Goal: Book appointment/travel/reservation

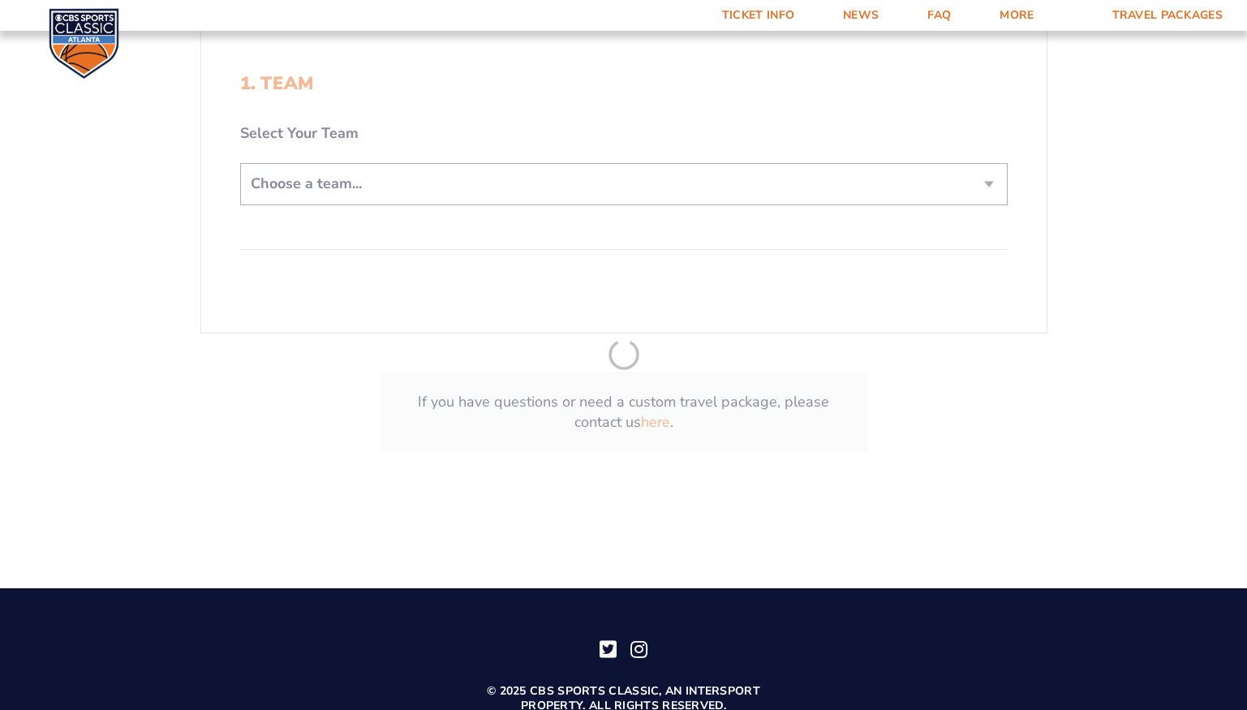
scroll to position [459, 0]
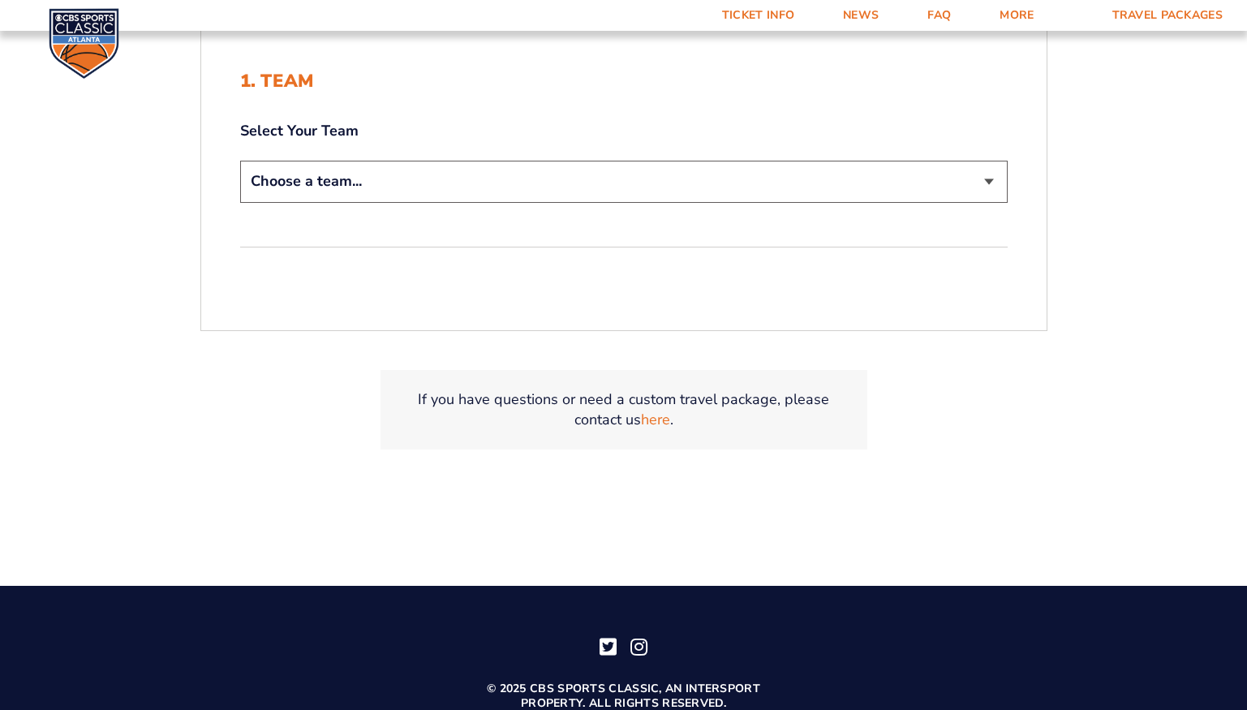
select select "12956"
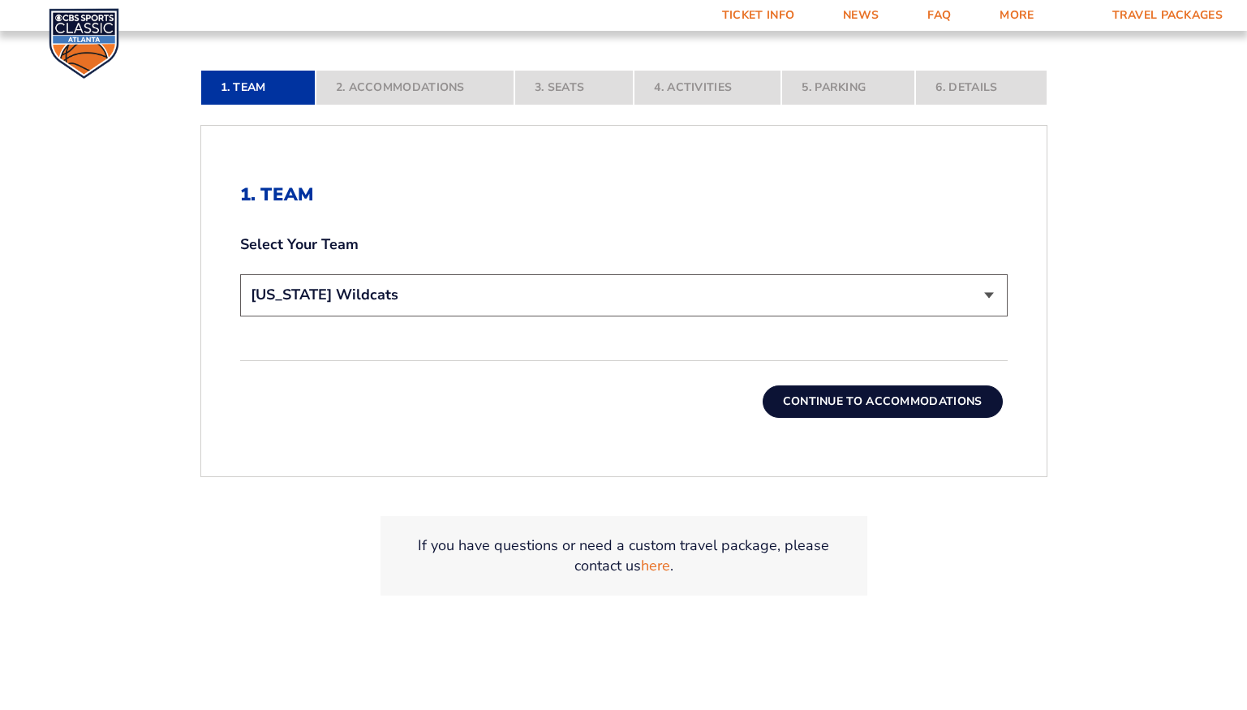
click at [847, 404] on button "Continue To Accommodations" at bounding box center [883, 401] width 240 height 32
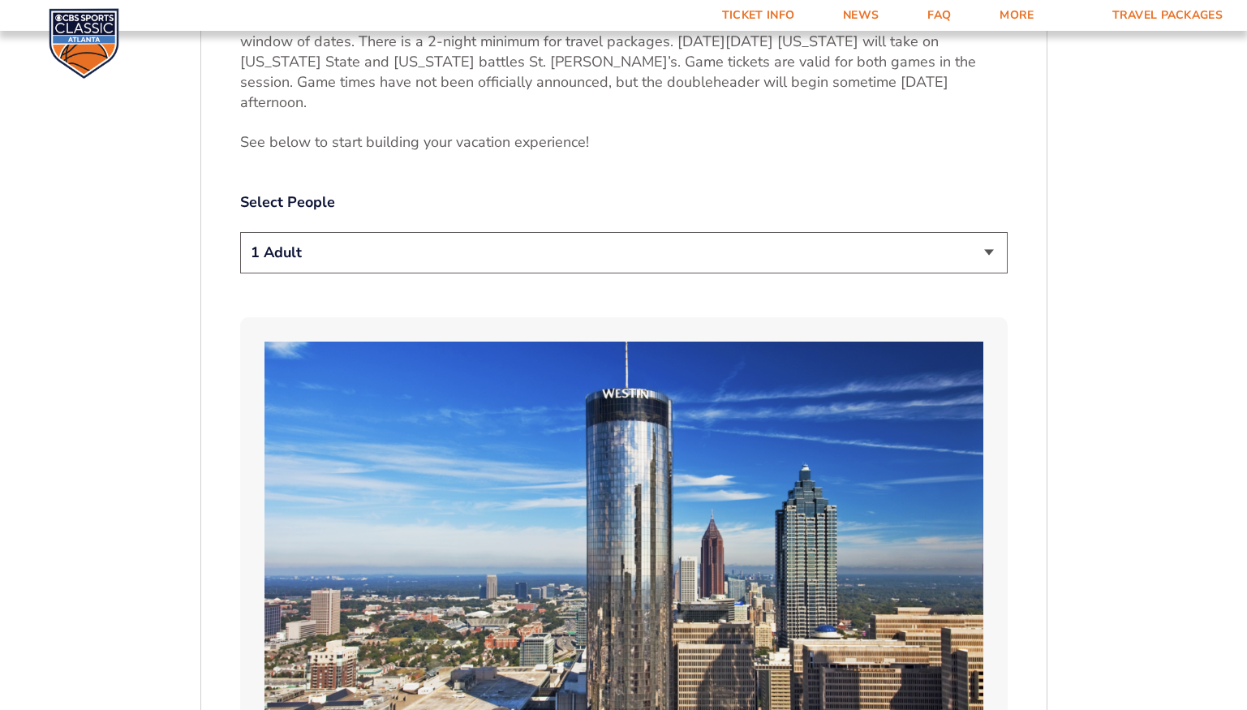
scroll to position [869, 0]
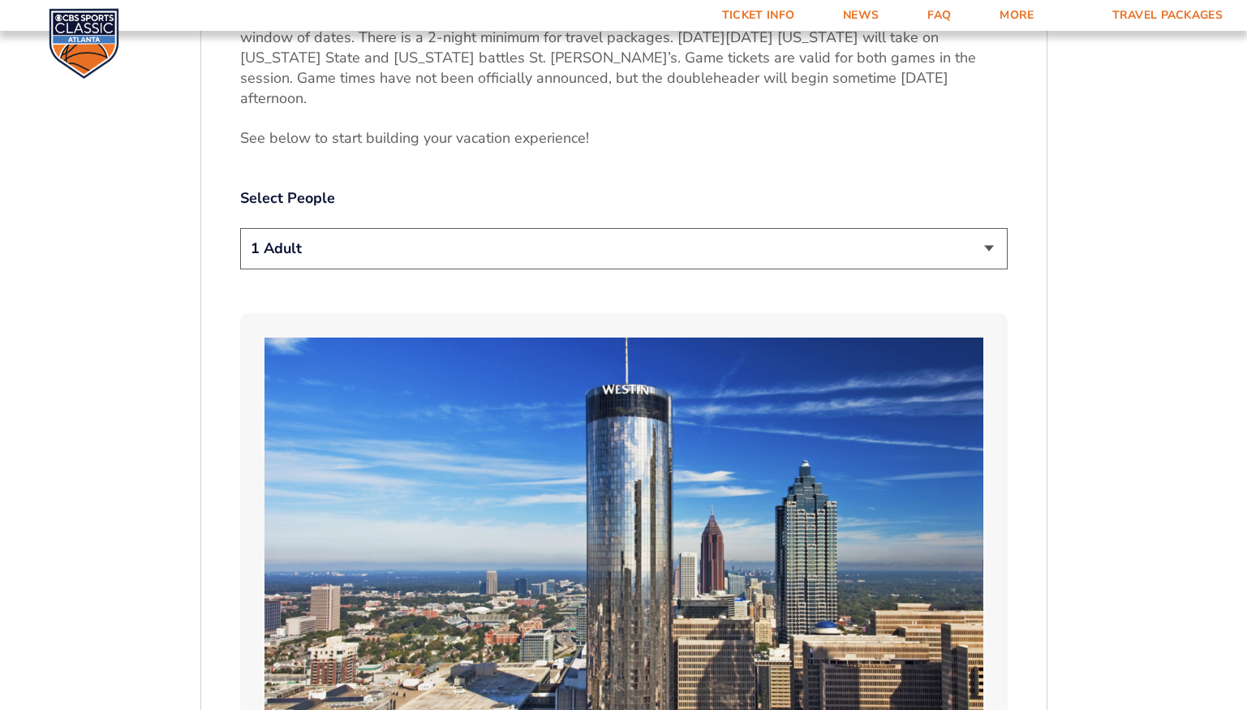
select select "2 Adults"
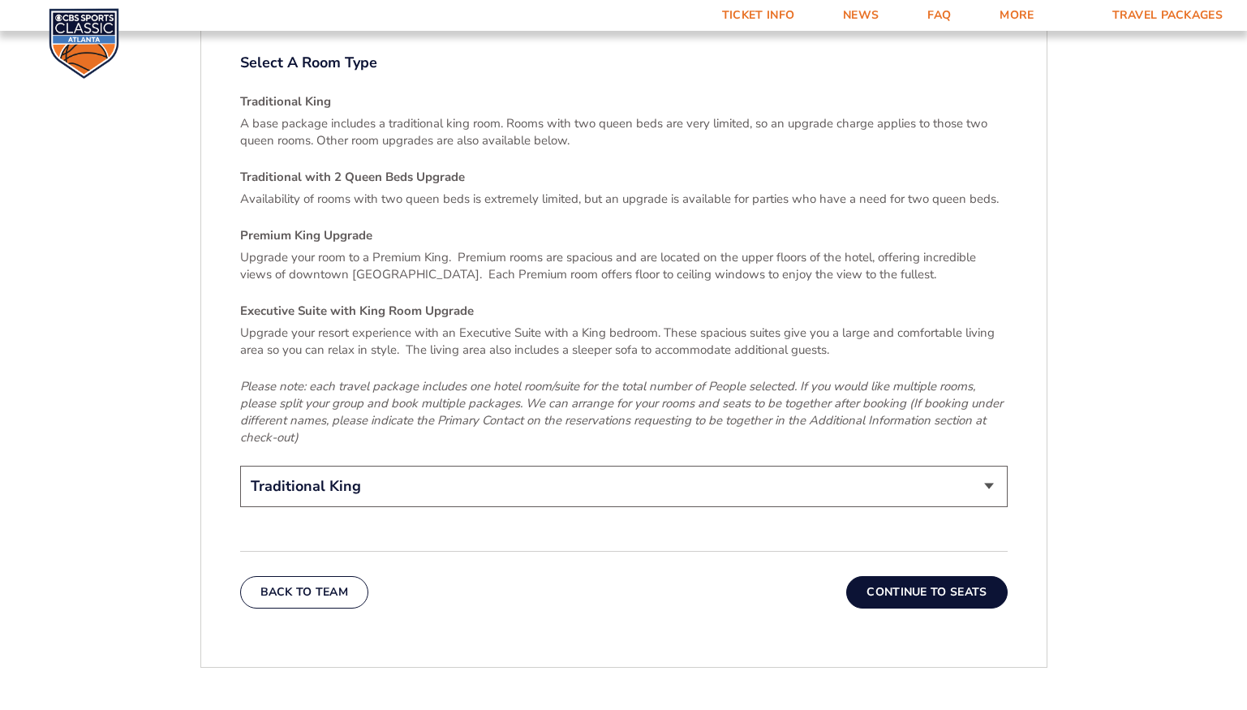
scroll to position [2404, 0]
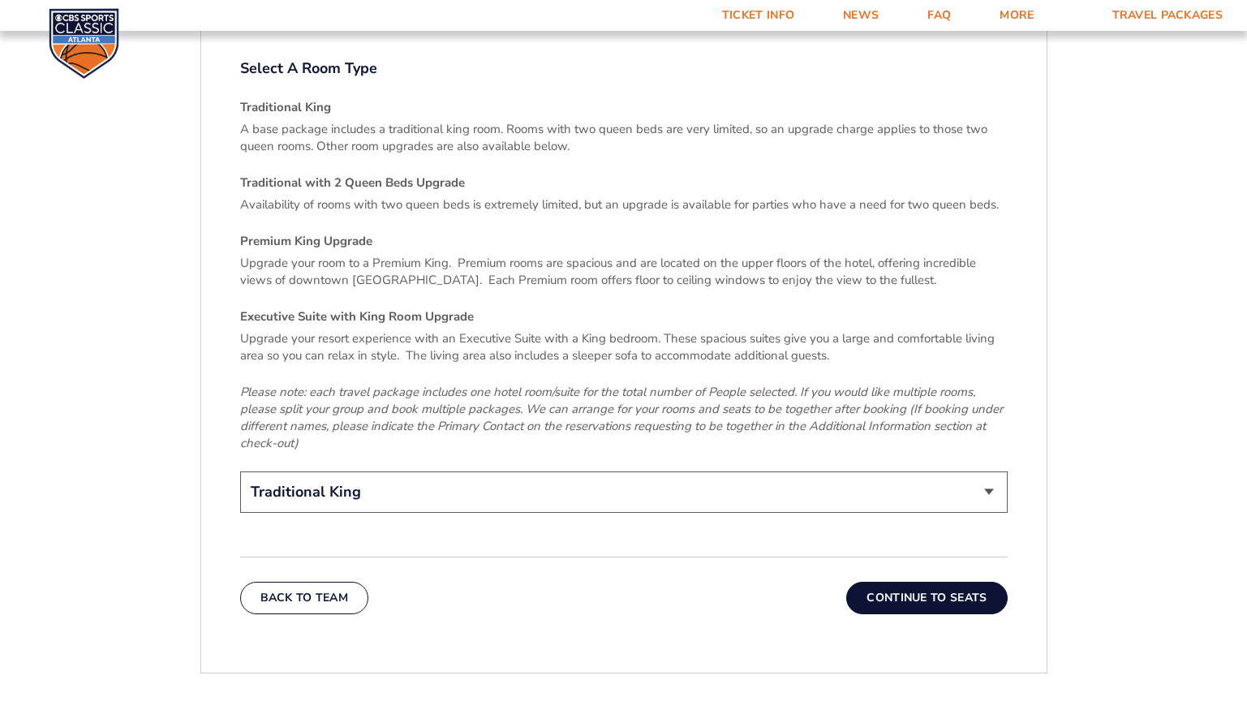
click at [900, 582] on button "Continue To Seats" at bounding box center [926, 598] width 161 height 32
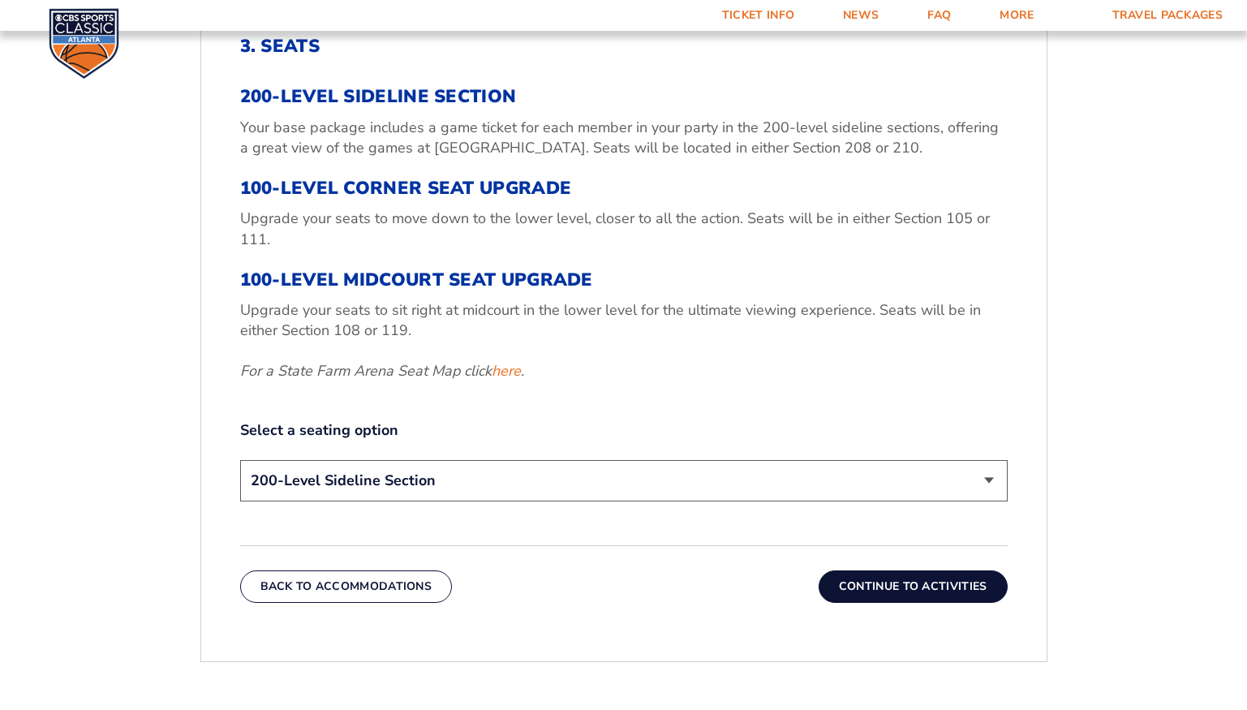
scroll to position [613, 0]
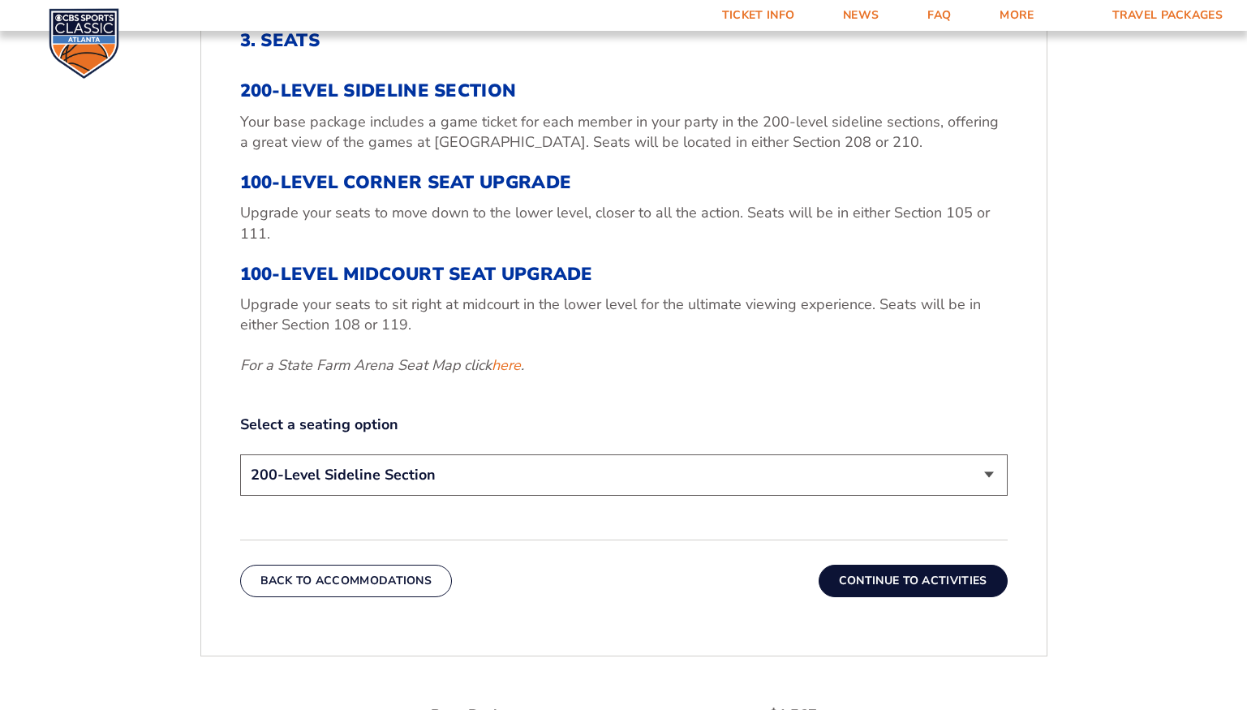
select select "100-Level Corner Seat Upgrade"
click at [894, 574] on button "Continue To Activities" at bounding box center [913, 581] width 189 height 32
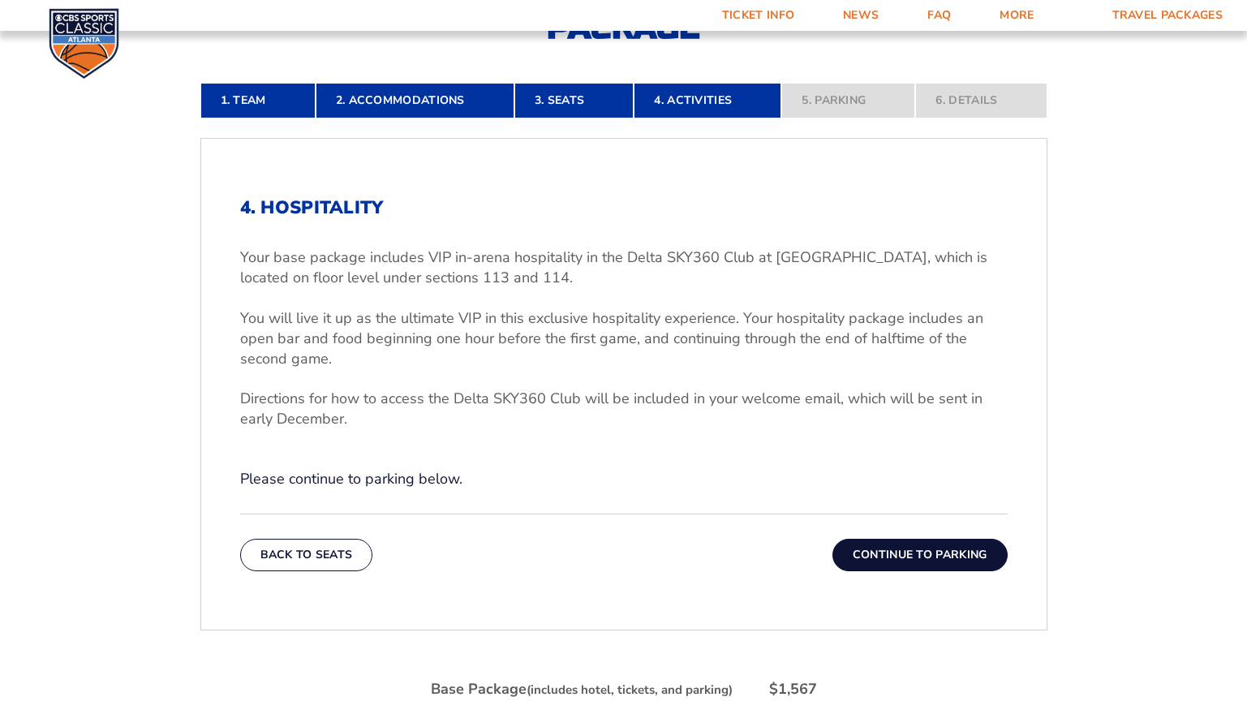
scroll to position [452, 0]
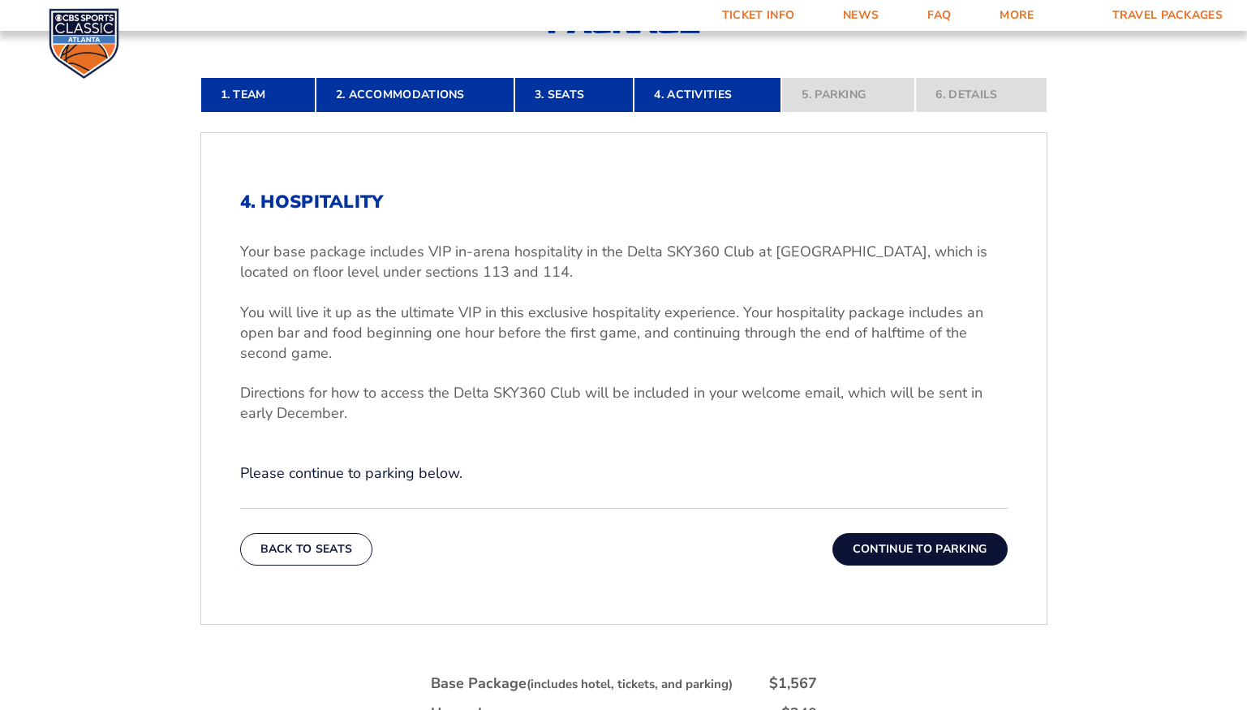
click at [901, 549] on button "Continue To Parking" at bounding box center [920, 549] width 175 height 32
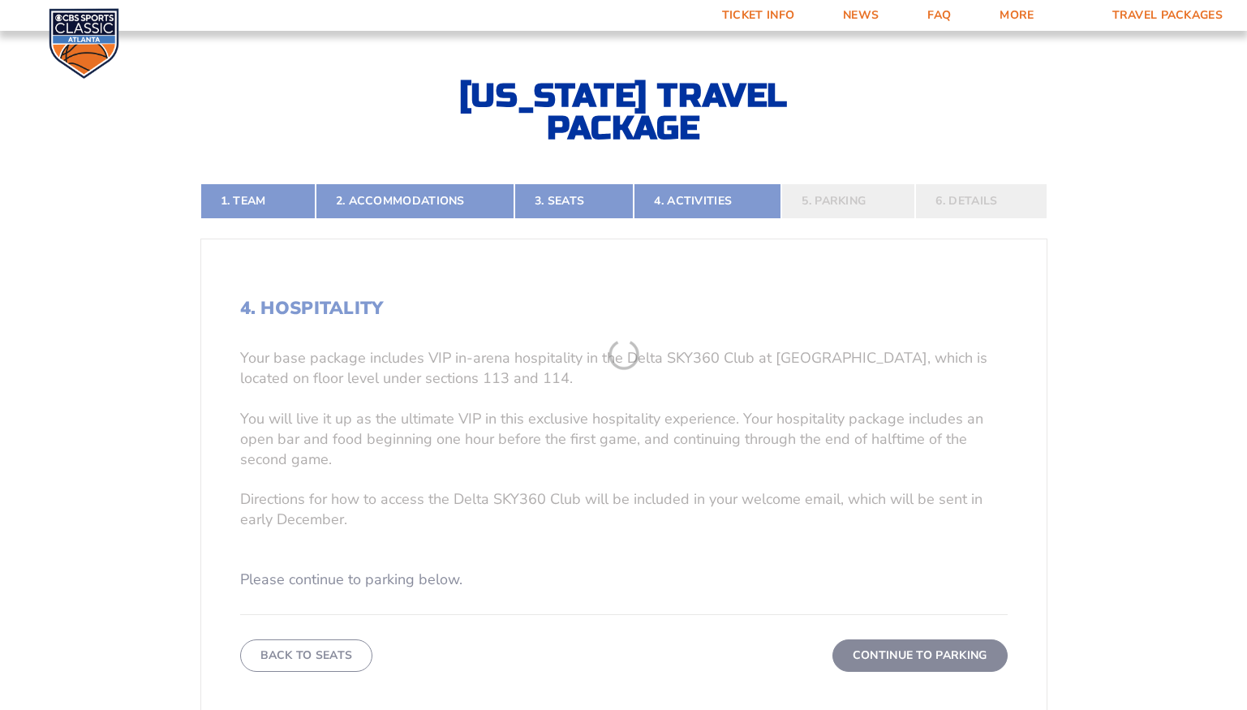
scroll to position [335, 0]
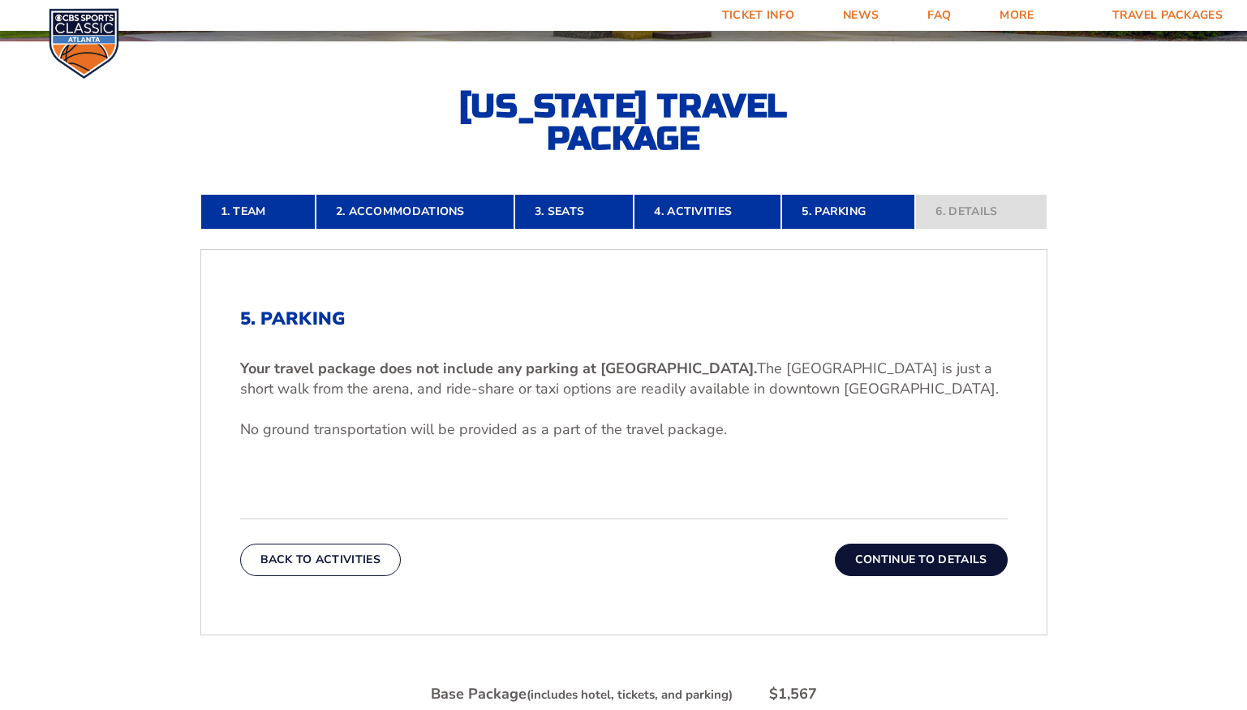
click at [889, 564] on button "Continue To Details" at bounding box center [921, 560] width 173 height 32
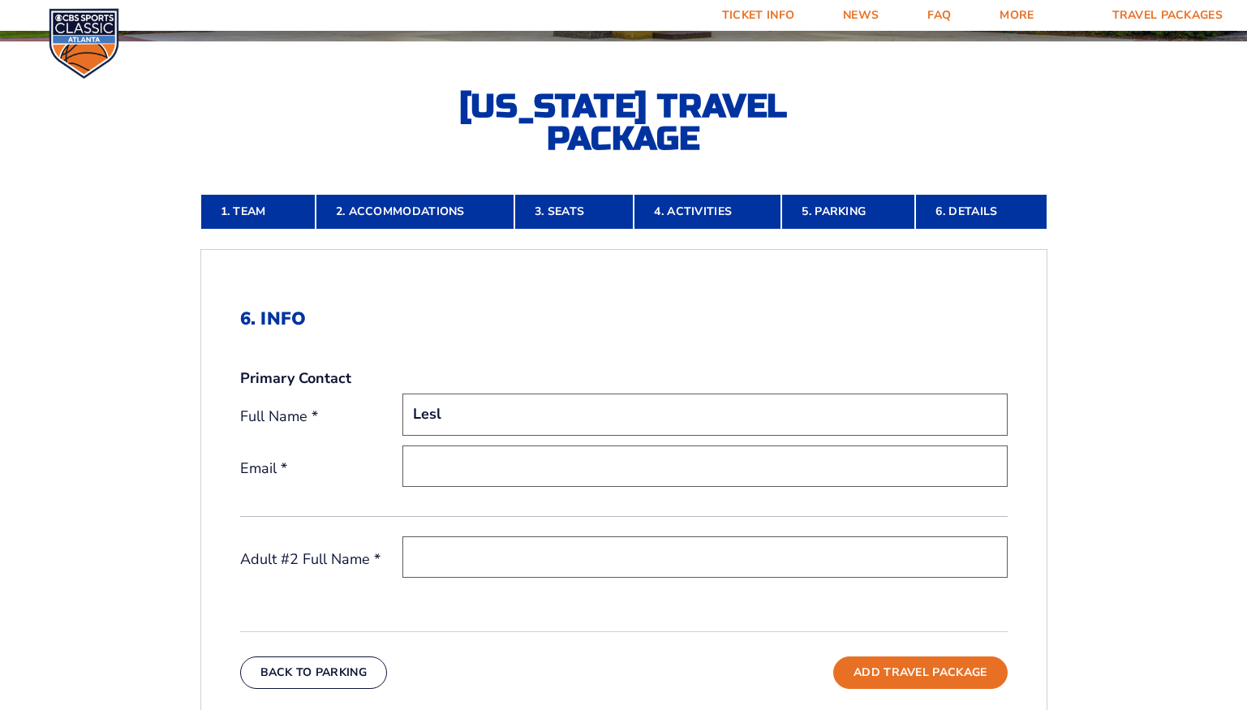
type input "Lesli"
type input "Leslie Kirby"
type input "lesliekirby@me.com"
drag, startPoint x: 523, startPoint y: 553, endPoint x: 313, endPoint y: 513, distance: 214.1
type input "S"
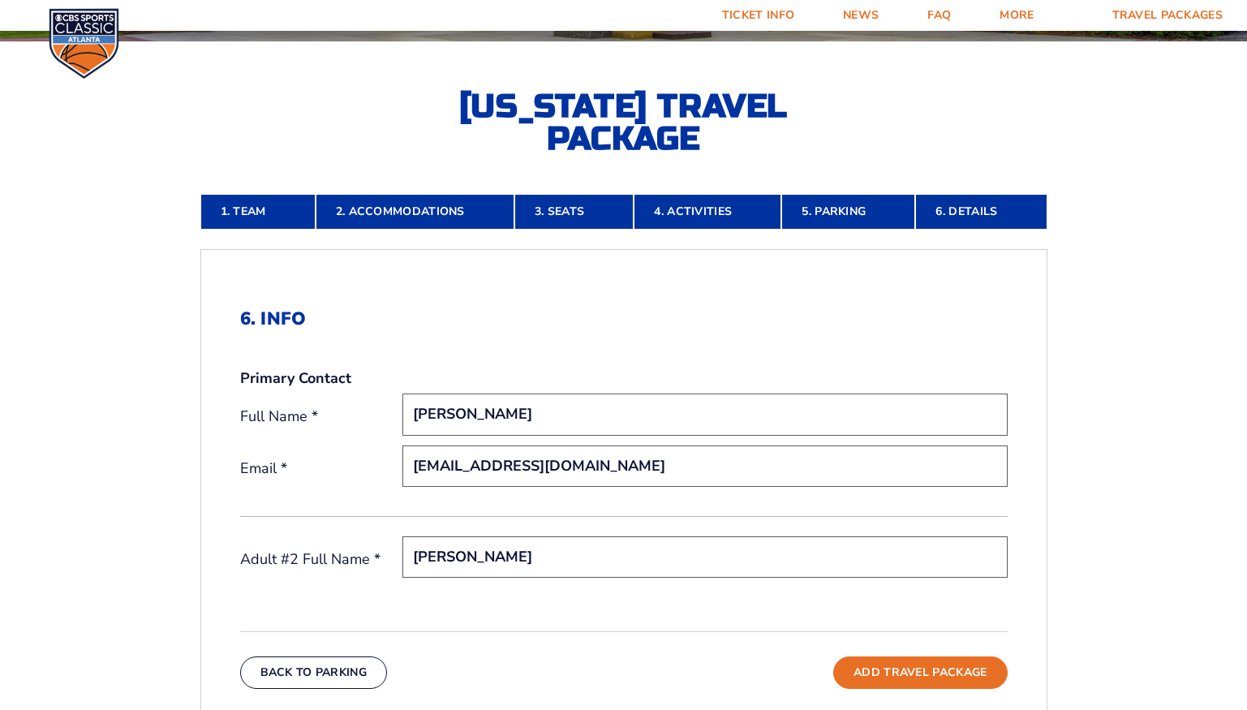
type input "David Kirby"
click at [976, 339] on div "6. Info Primary Contact Full Name * Leslie Kirby Email * lesliekirby@me.com Adu…" at bounding box center [624, 457] width 768 height 299
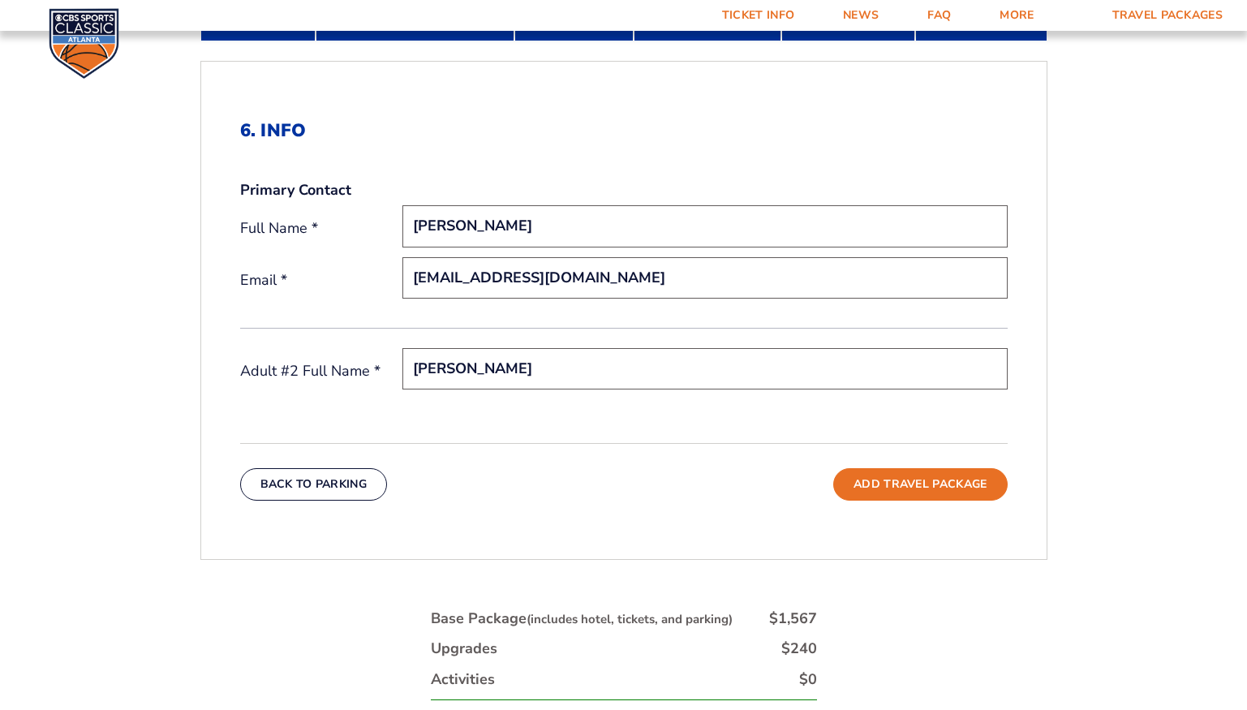
scroll to position [527, 0]
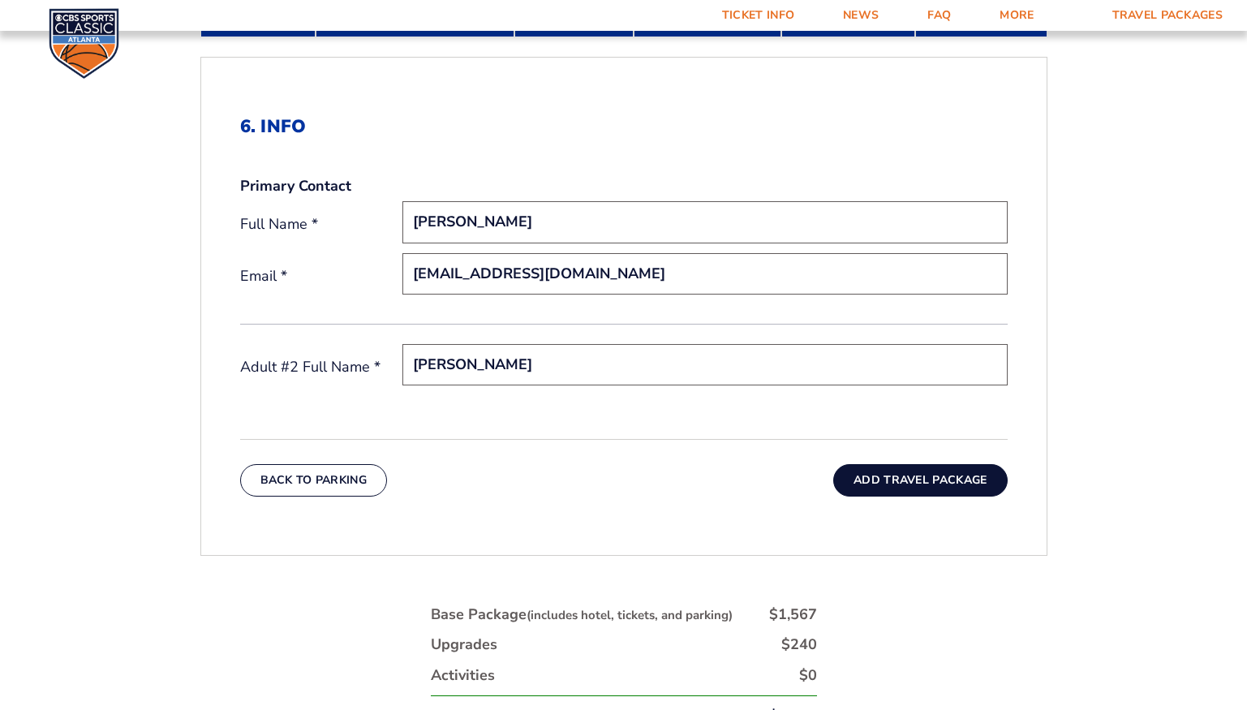
click at [890, 482] on button "Add Travel Package" at bounding box center [920, 480] width 174 height 32
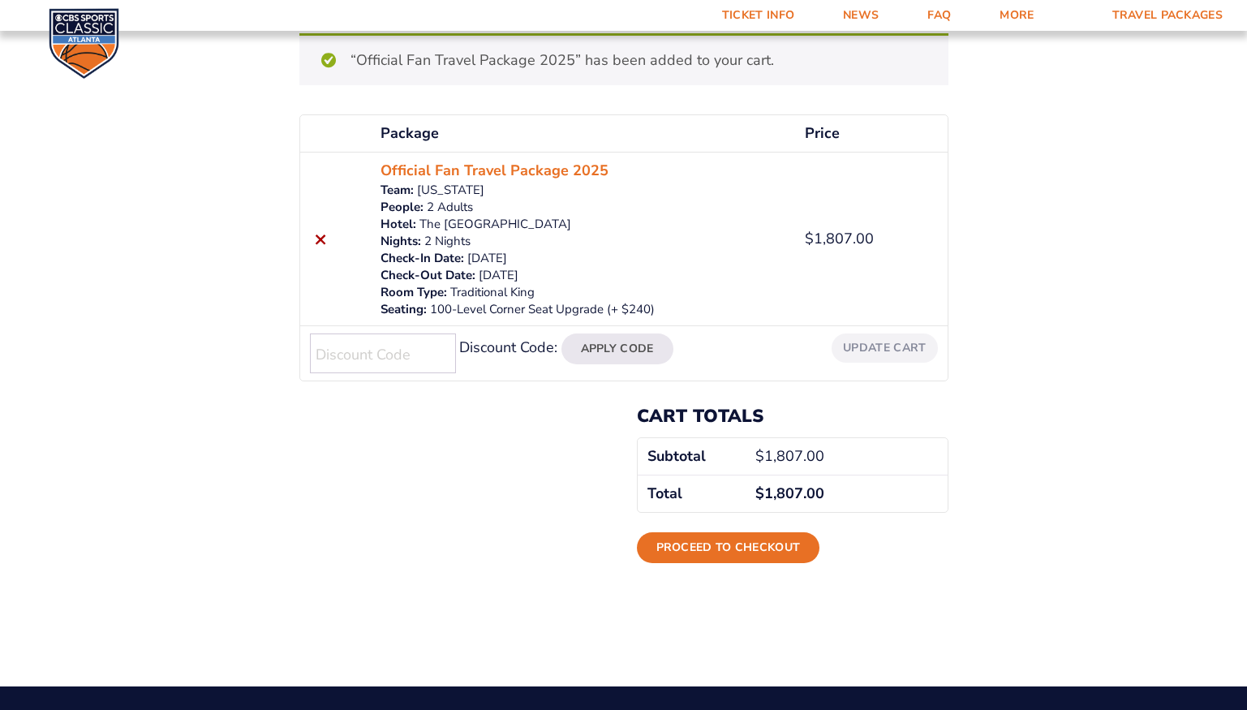
scroll to position [214, 0]
